Goal: Navigation & Orientation: Go to known website

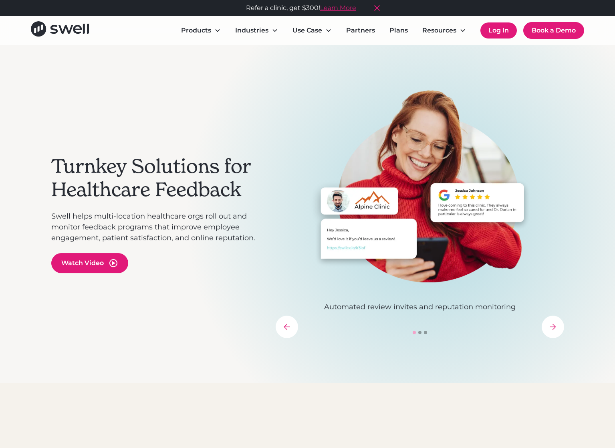
click at [501, 24] on link "Log In" at bounding box center [499, 30] width 36 height 16
